Goal: Task Accomplishment & Management: Use online tool/utility

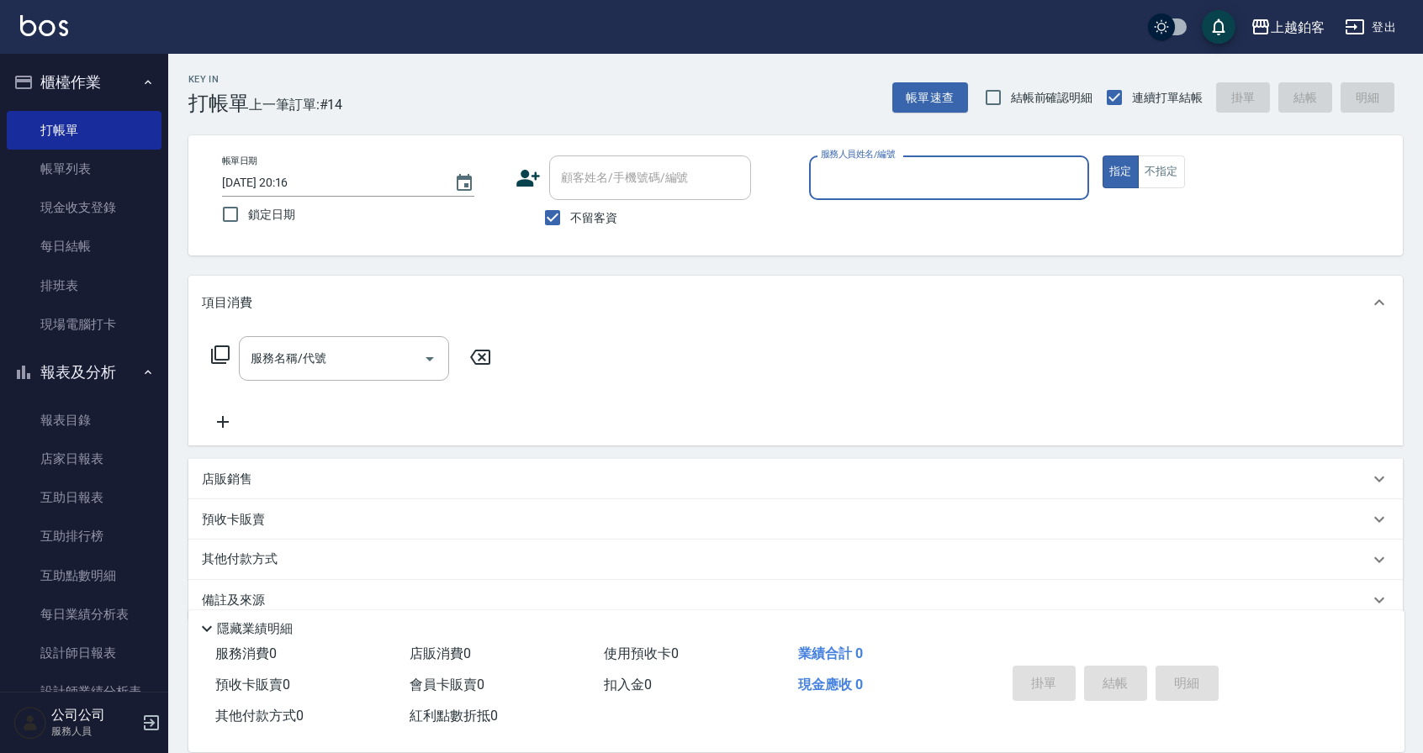
scroll to position [26, 0]
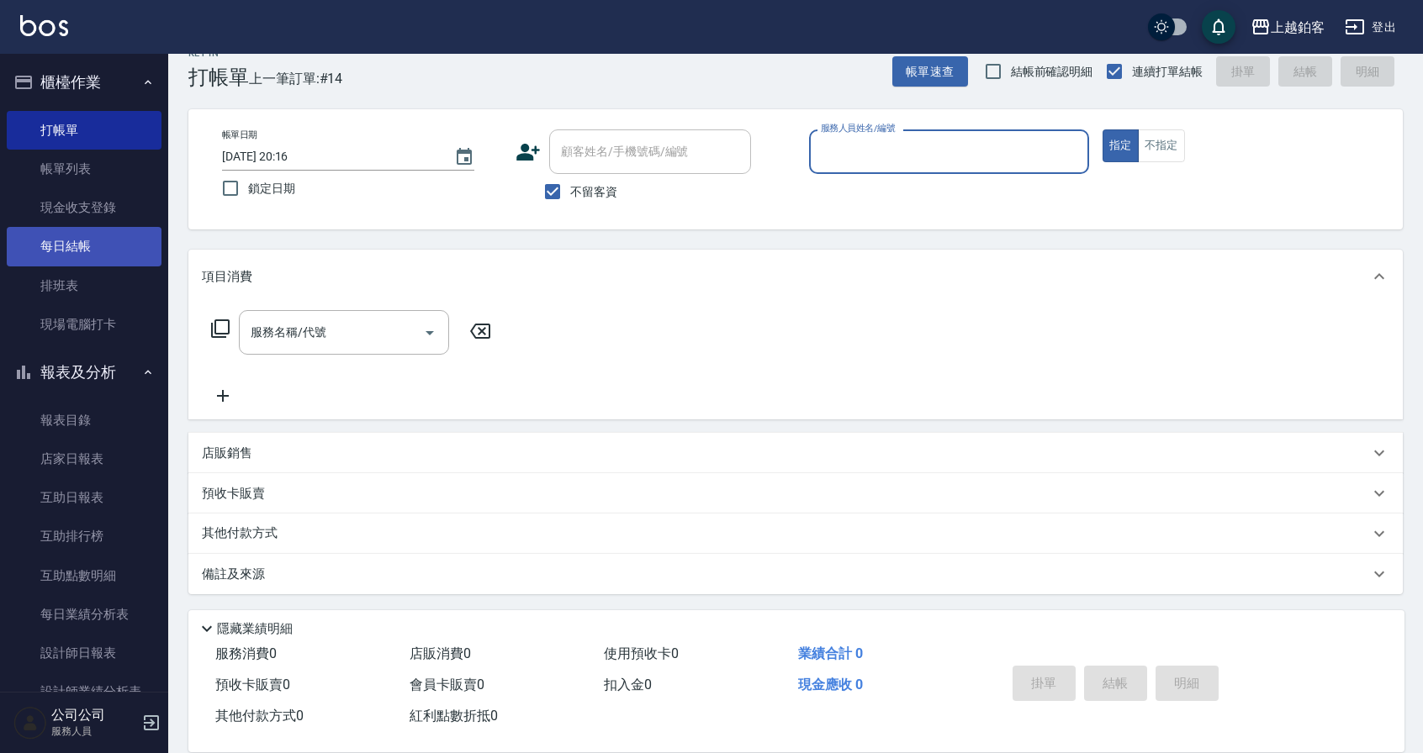
click at [64, 258] on link "每日結帳" at bounding box center [84, 246] width 155 height 39
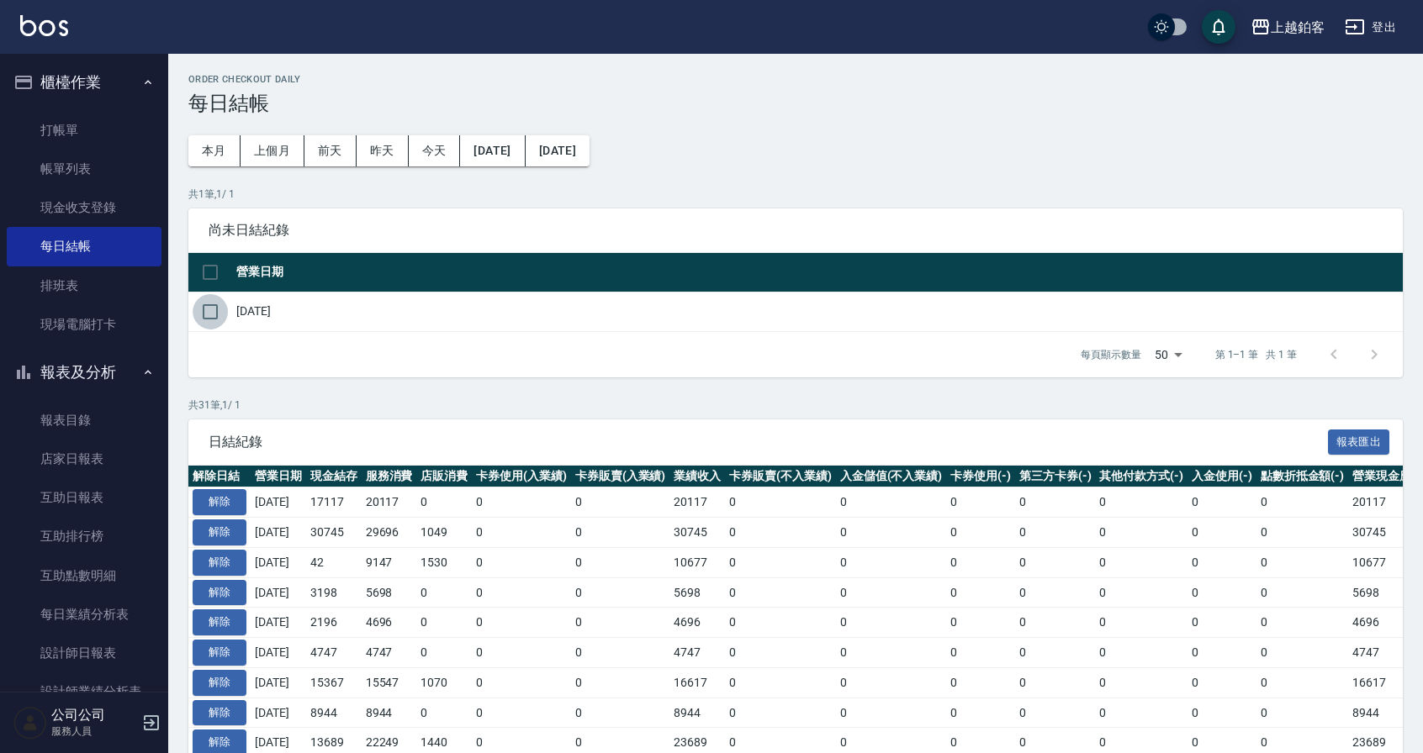
click at [219, 315] on input "checkbox" at bounding box center [210, 311] width 35 height 35
checkbox input "true"
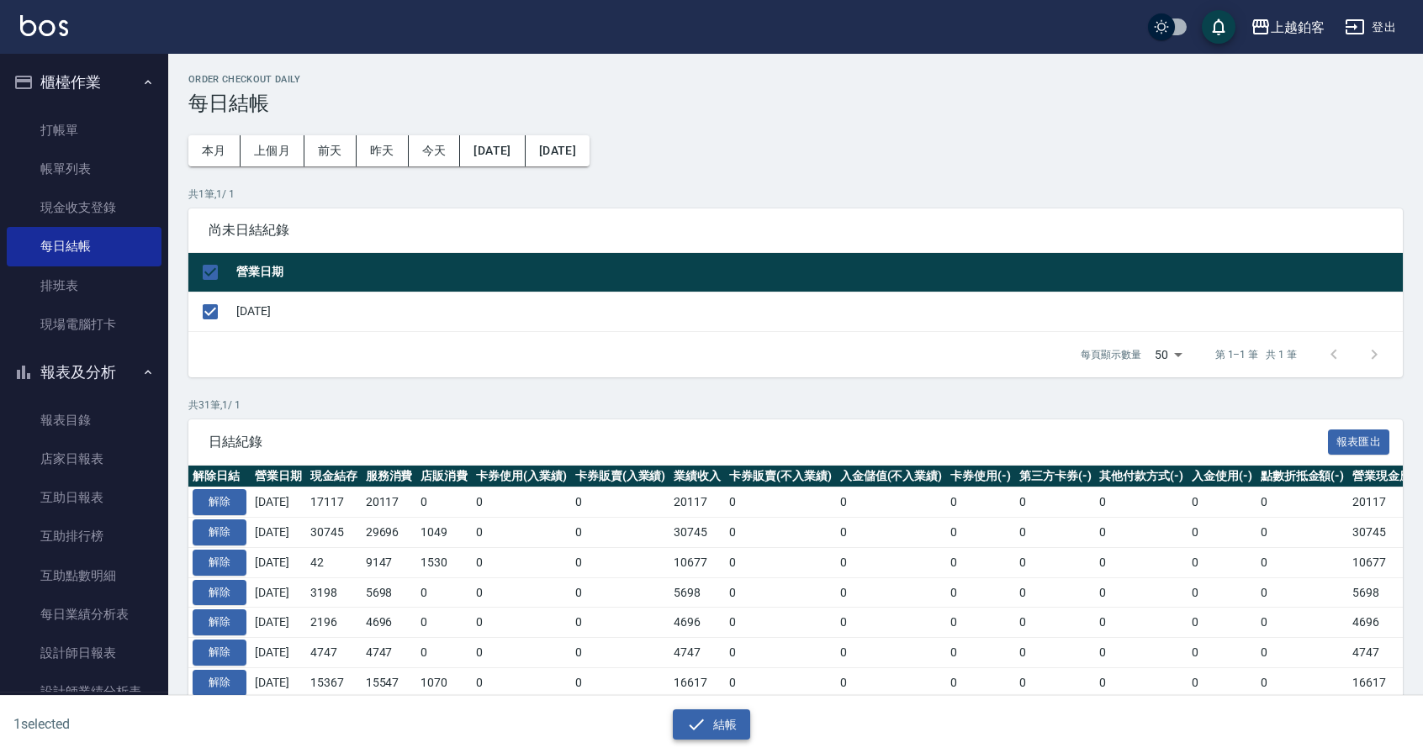
click at [731, 728] on button "結帳" at bounding box center [712, 725] width 78 height 31
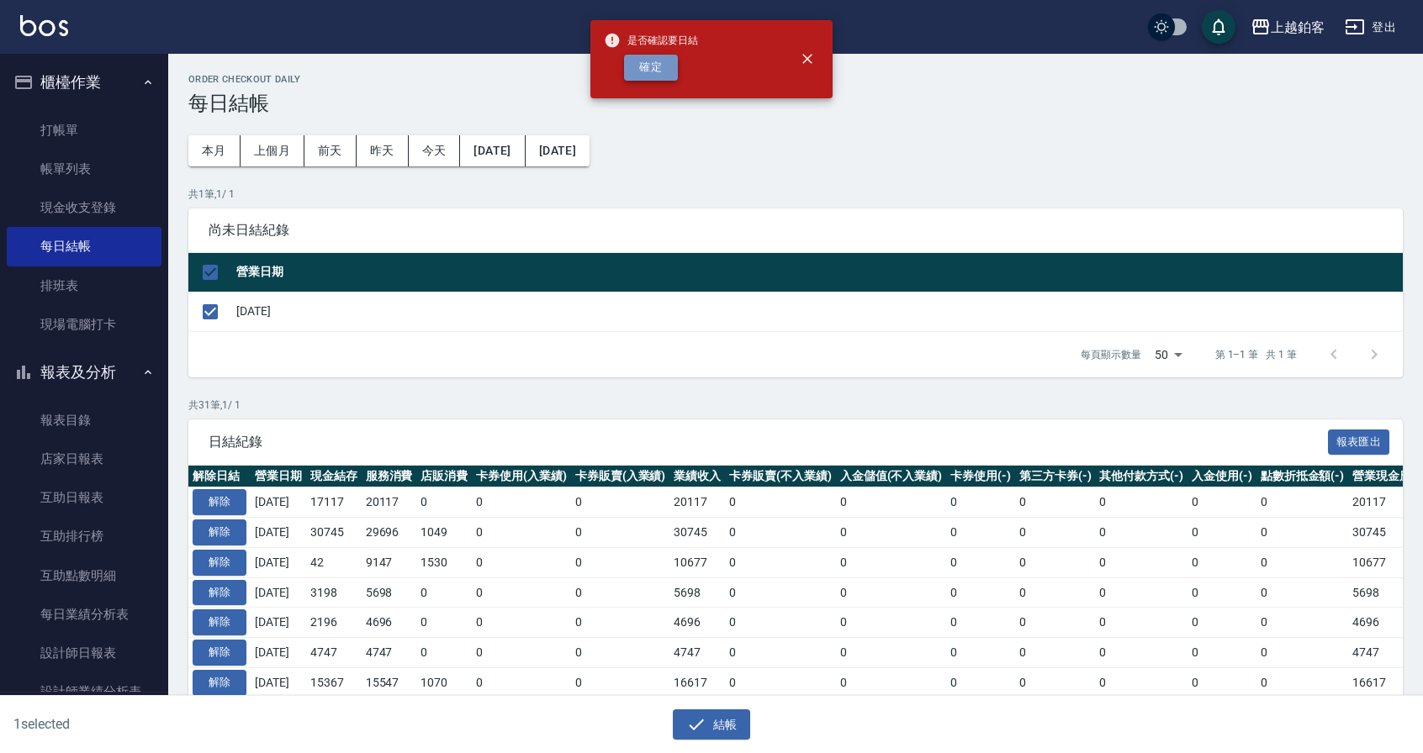
click at [651, 71] on button "確定" at bounding box center [651, 68] width 54 height 26
checkbox input "false"
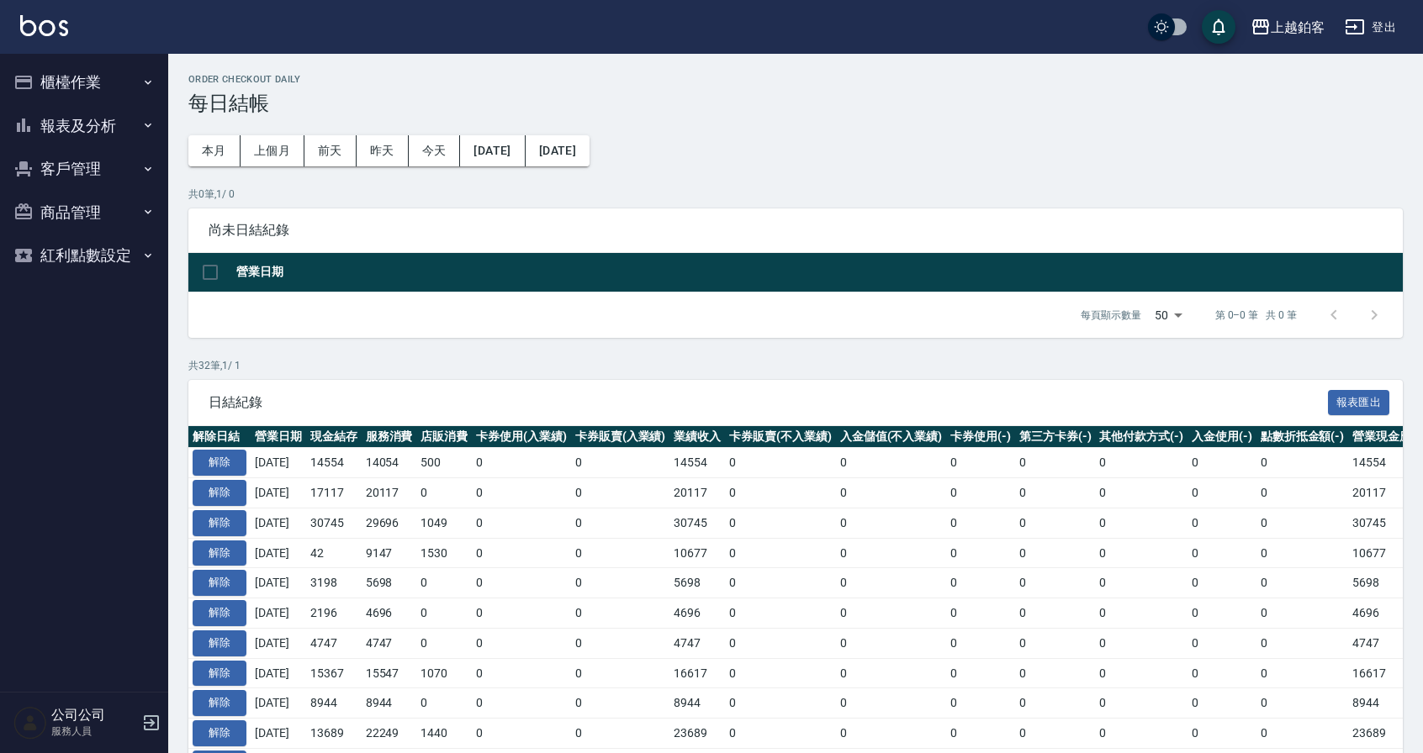
click at [62, 128] on button "報表及分析" at bounding box center [84, 126] width 155 height 44
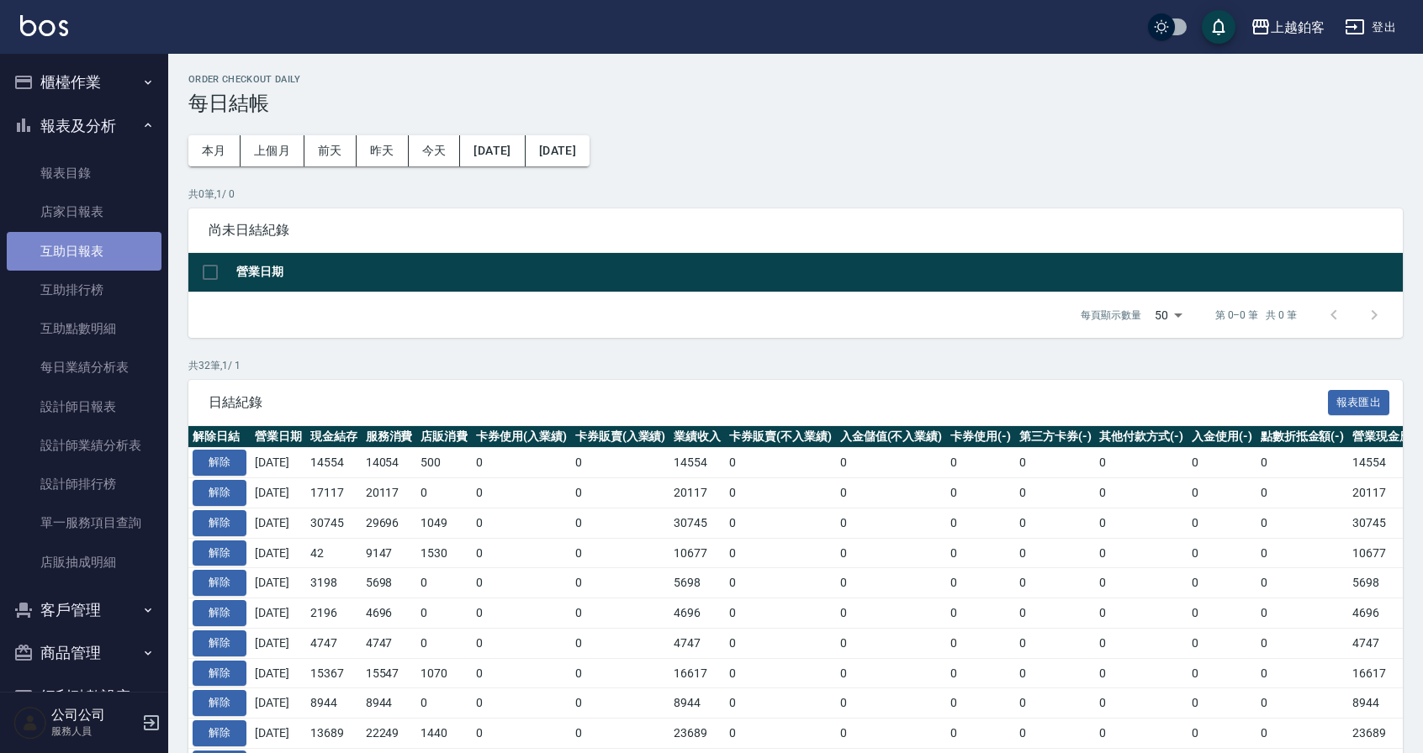
click at [119, 269] on link "互助日報表" at bounding box center [84, 251] width 155 height 39
